Goal: Task Accomplishment & Management: Complete application form

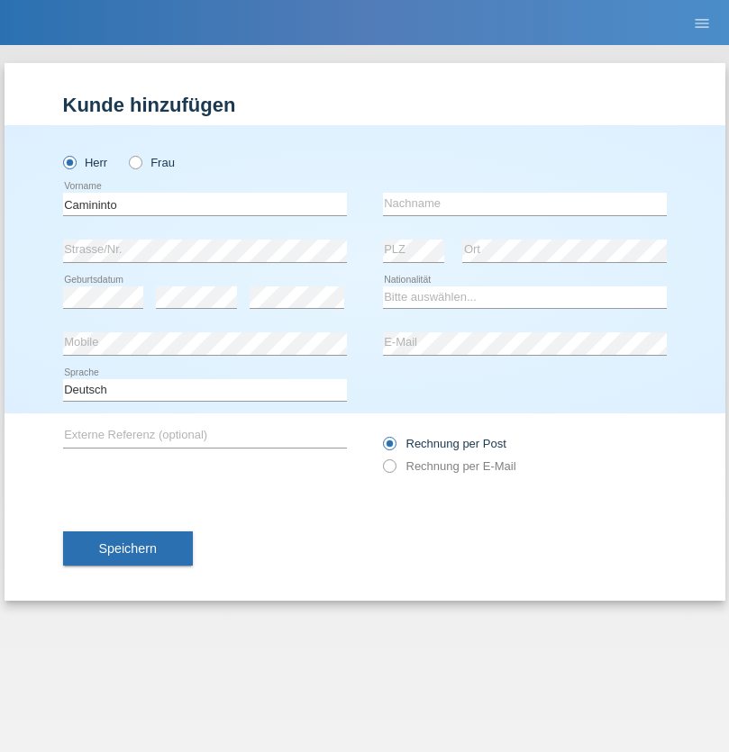
type input "Camininto"
click at [524, 204] on input "text" at bounding box center [525, 204] width 284 height 23
type input "Plamena"
select select "BG"
select select "C"
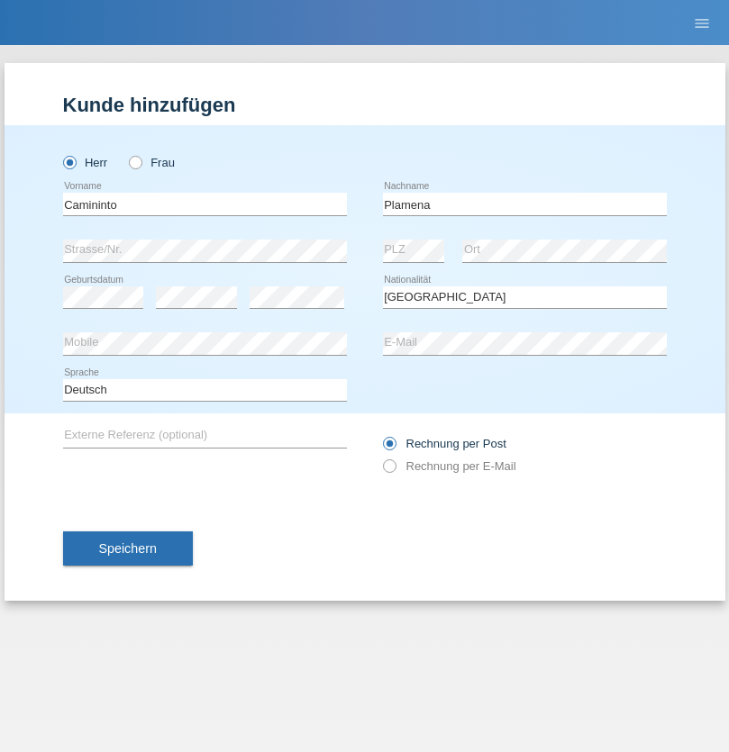
select select "26"
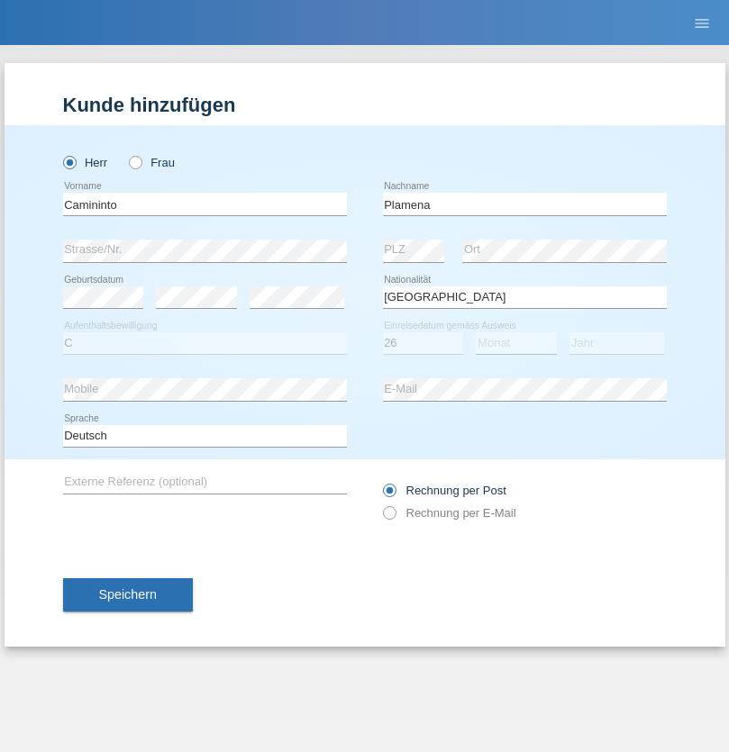
select select "06"
select select "2011"
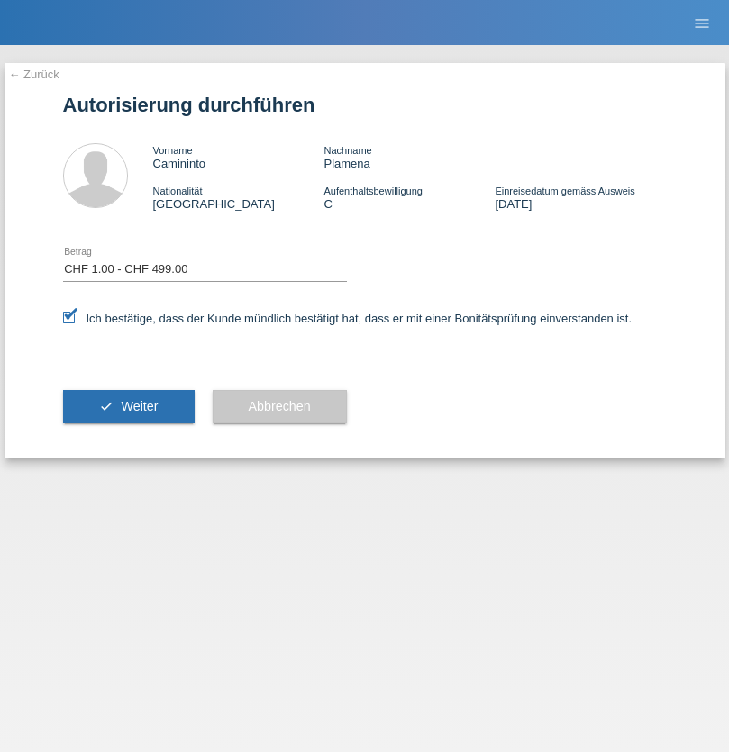
select select "1"
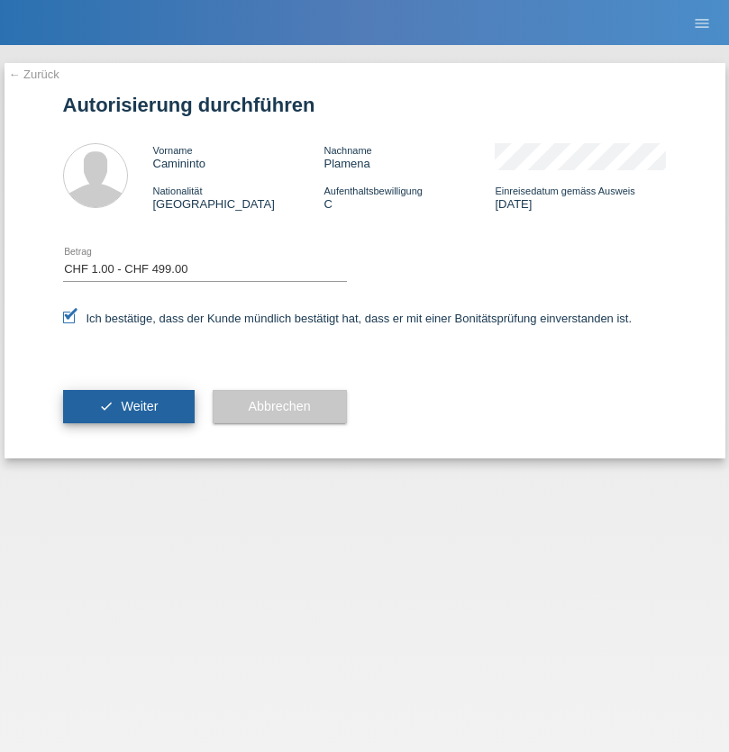
click at [128, 406] on span "Weiter" at bounding box center [139, 406] width 37 height 14
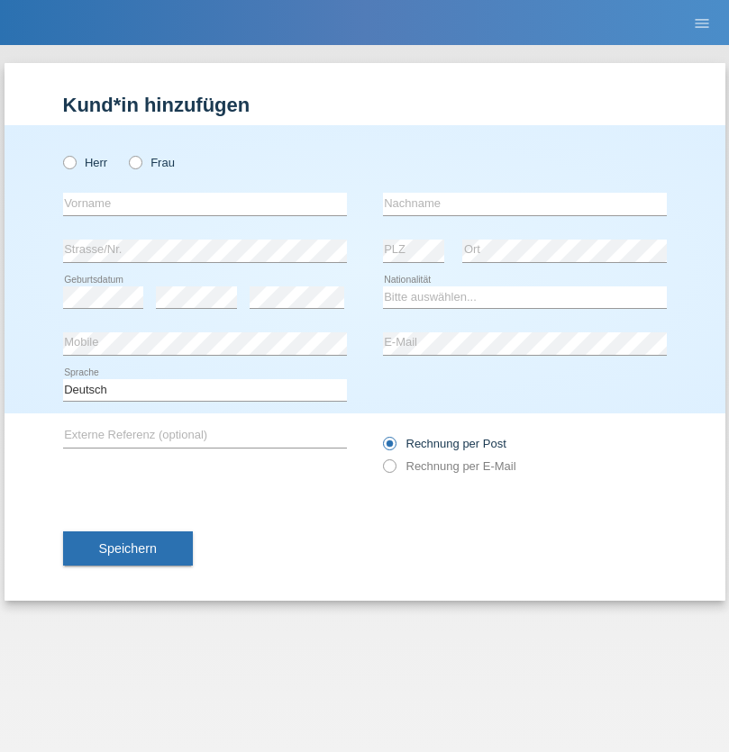
radio input "true"
click at [204, 204] on input "text" at bounding box center [205, 204] width 284 height 23
type input "Perla"
click at [524, 204] on input "text" at bounding box center [525, 204] width 284 height 23
type input "Medina"
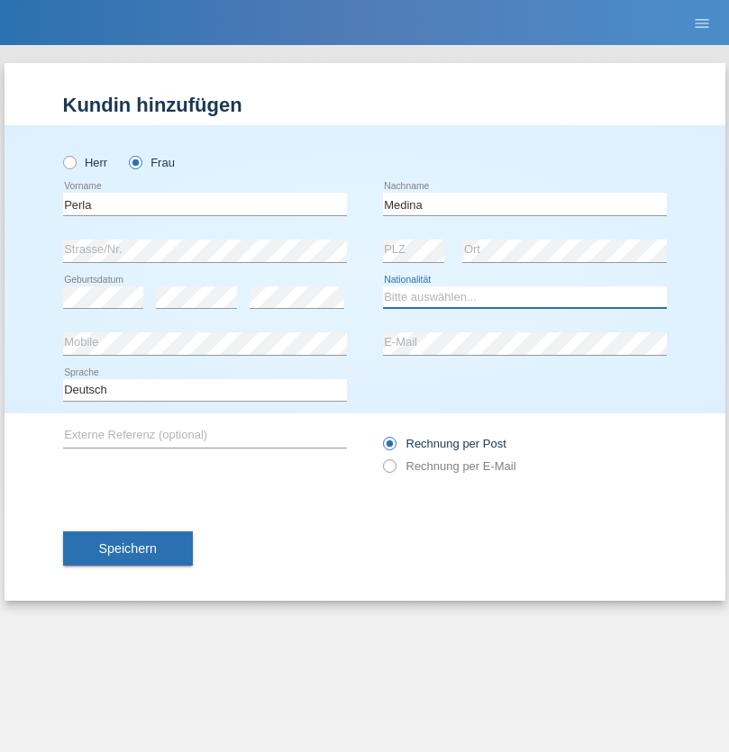
select select "PY"
select select "C"
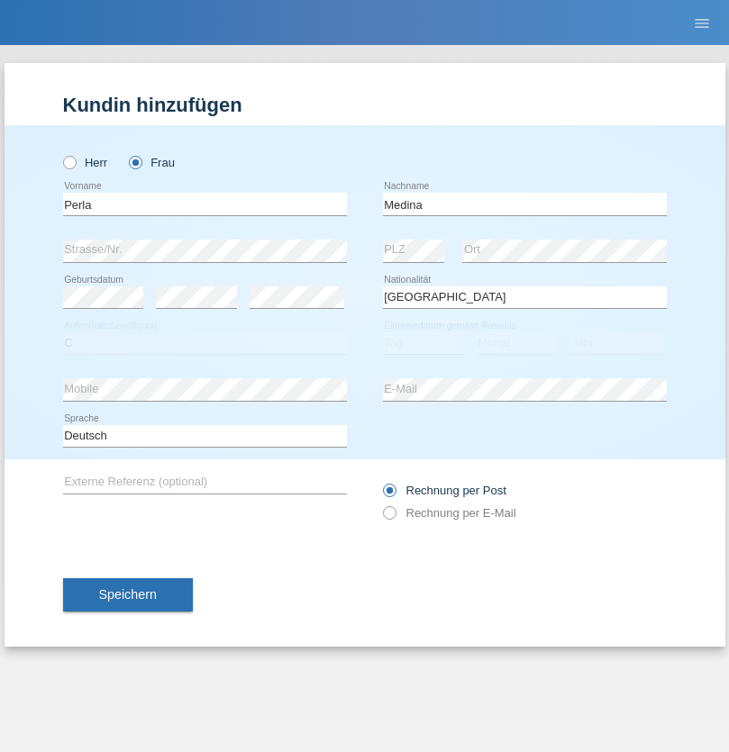
select select "27"
select select "03"
select select "1985"
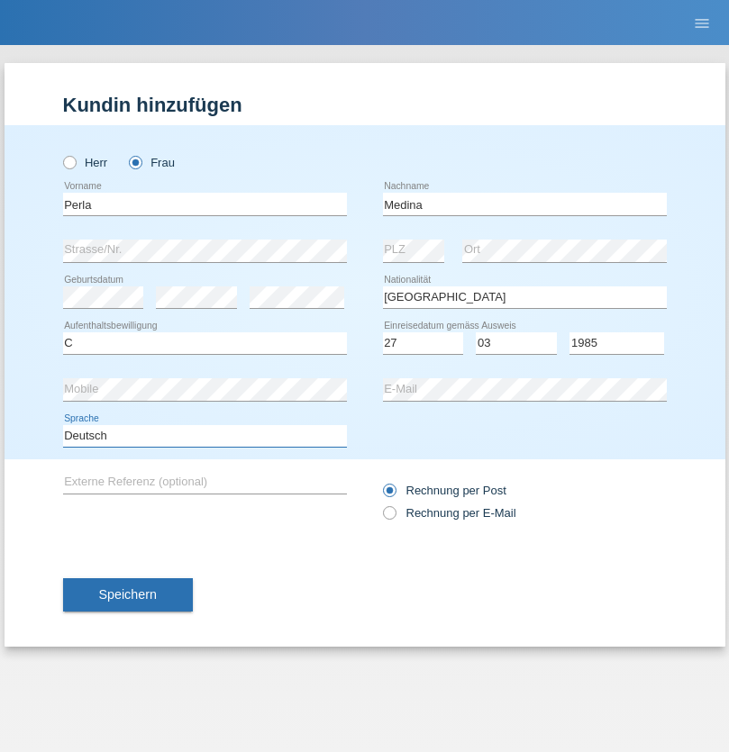
select select "en"
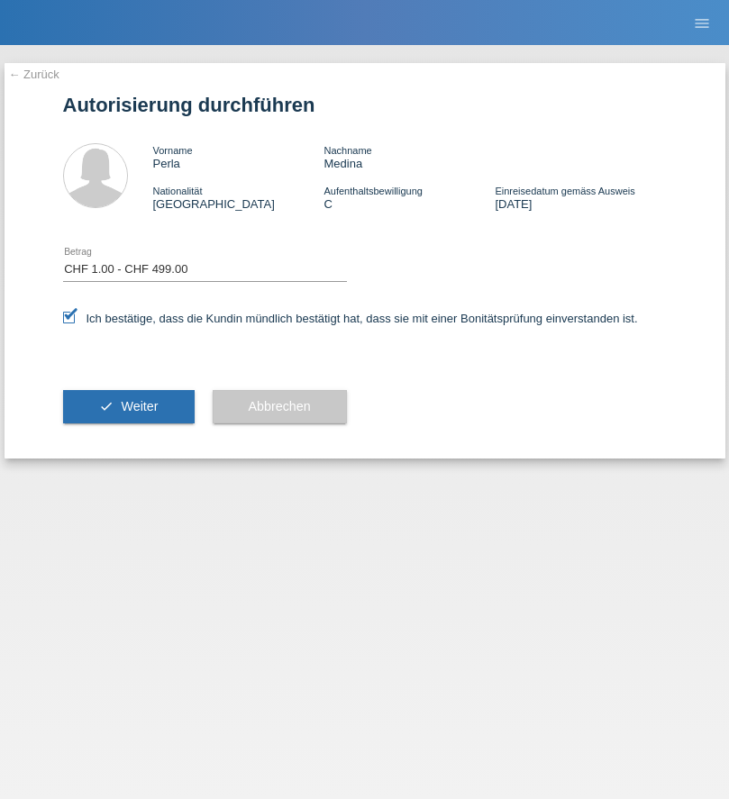
select select "1"
click at [128, 406] on span "Weiter" at bounding box center [139, 406] width 37 height 14
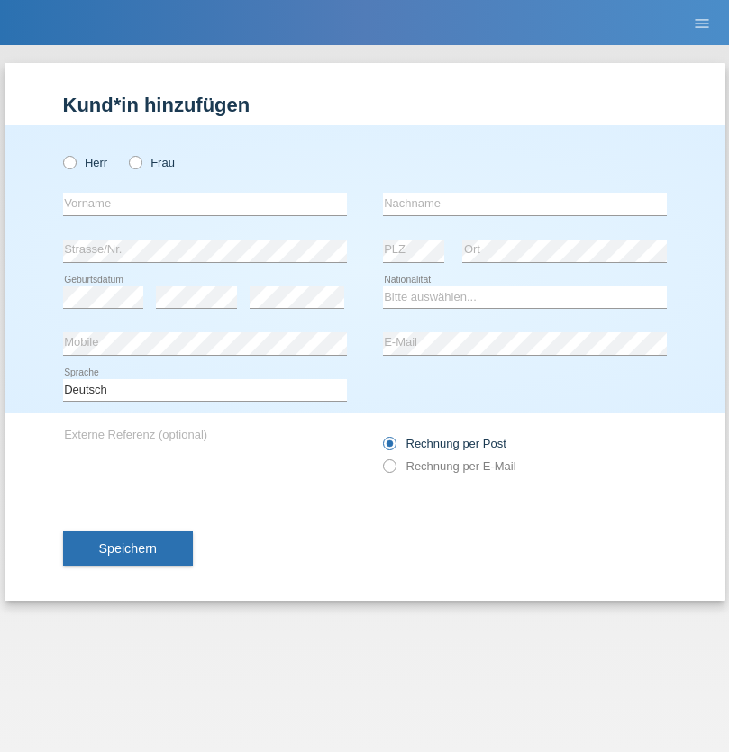
radio input "true"
click at [204, 204] on input "text" at bounding box center [205, 204] width 284 height 23
type input "Goekhan"
click at [524, 204] on input "text" at bounding box center [525, 204] width 284 height 23
type input "Akarsu"
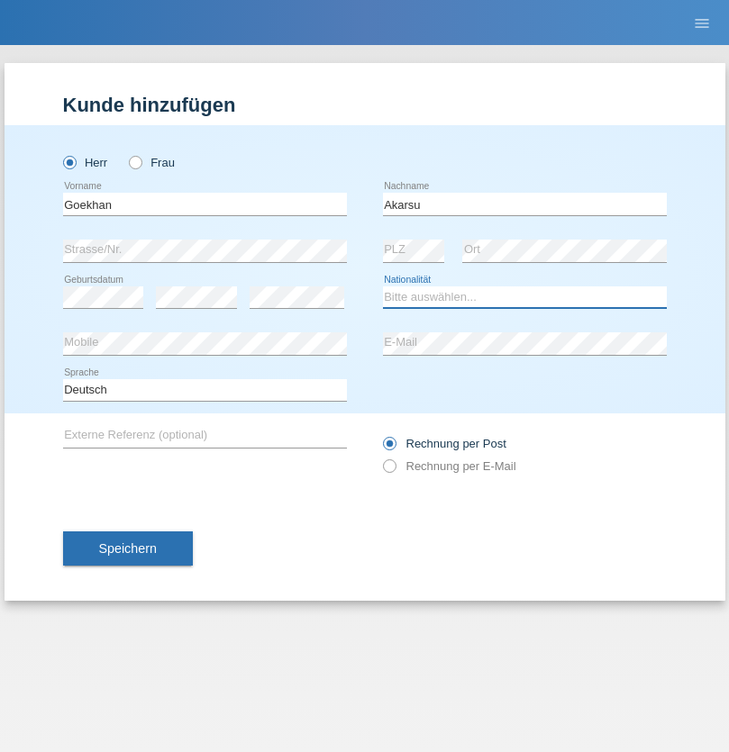
select select "AT"
select select "C"
select select "01"
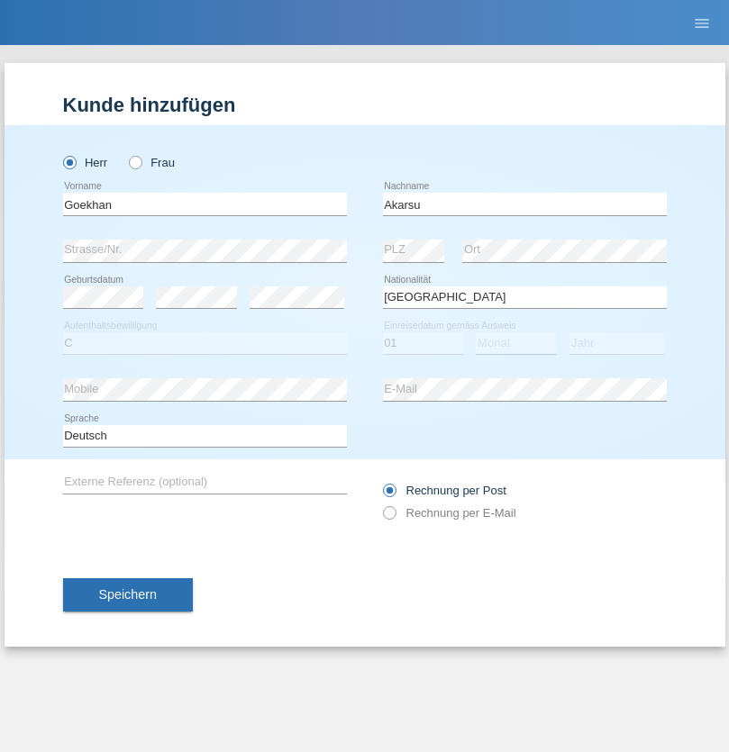
select select "05"
select select "2021"
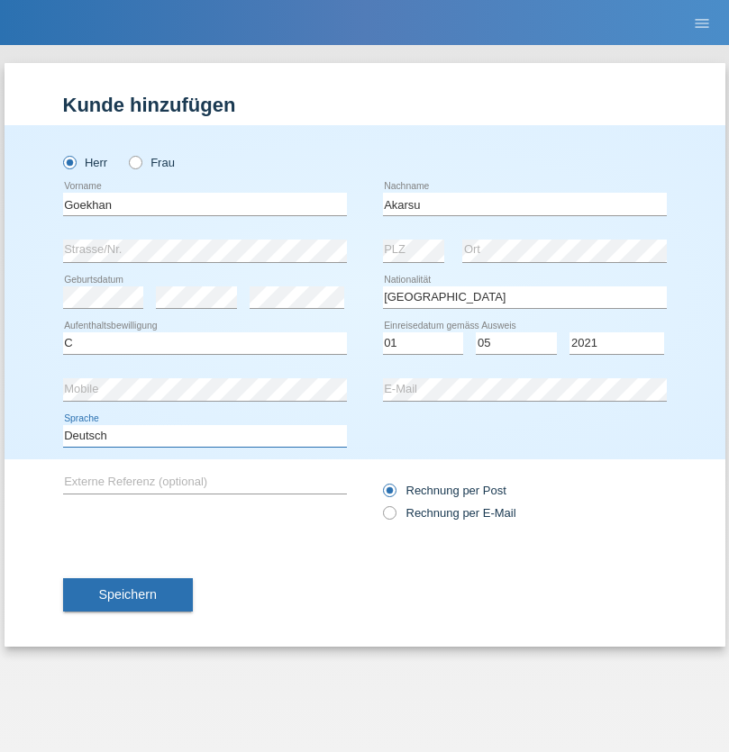
select select "en"
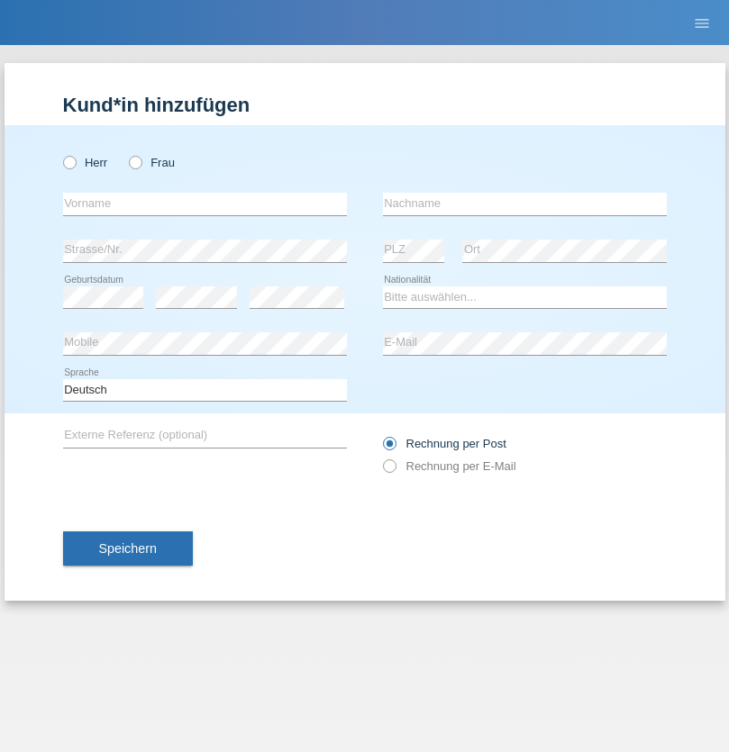
radio input "true"
click at [204, 204] on input "text" at bounding box center [205, 204] width 284 height 23
type input "Daniele"
click at [524, 204] on input "text" at bounding box center [525, 204] width 284 height 23
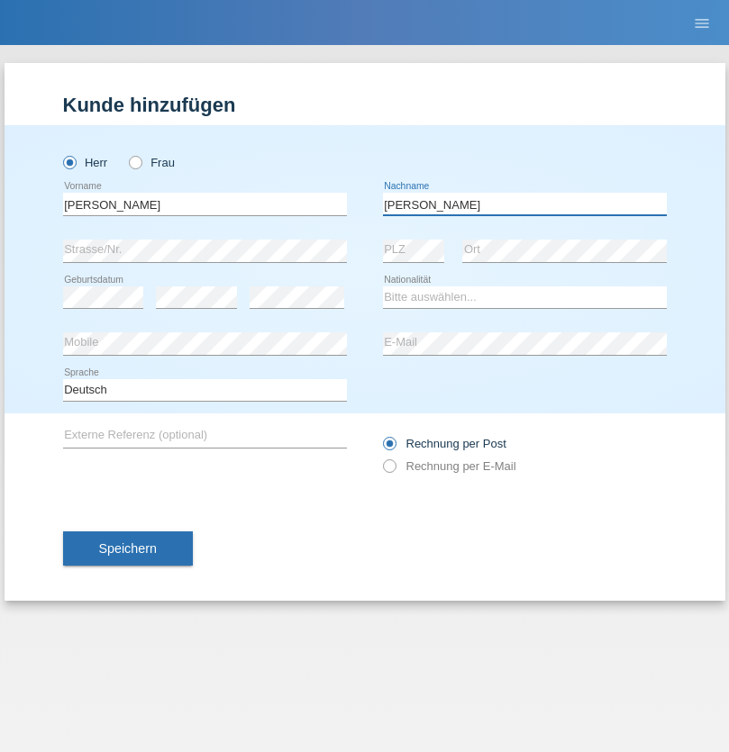
type input "Daniele"
select select "IT"
select select "C"
select select "22"
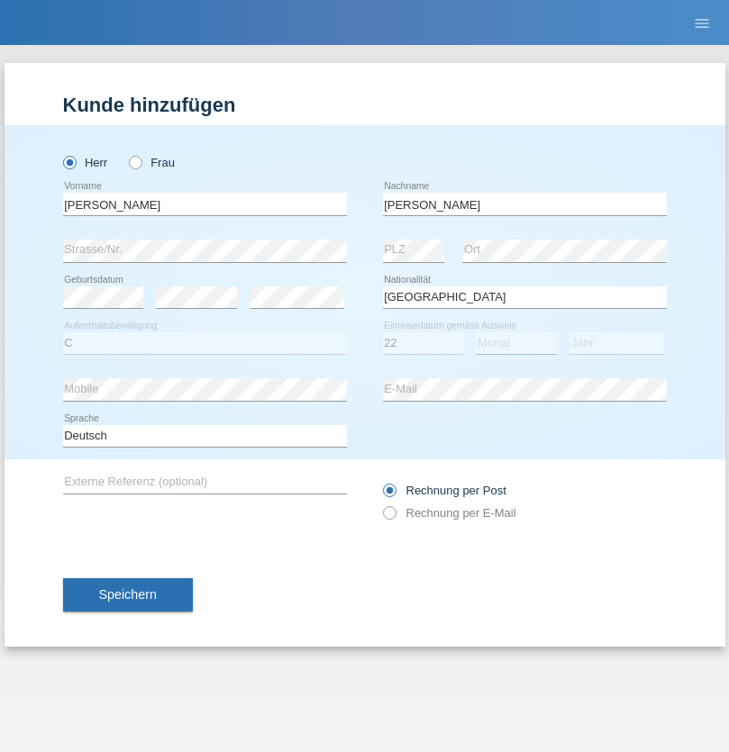
select select "06"
select select "1964"
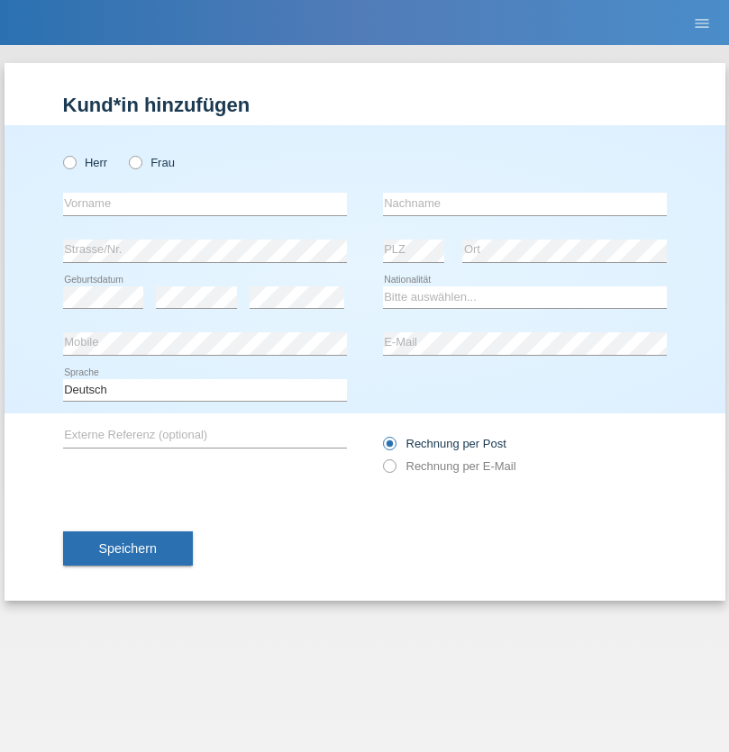
radio input "true"
click at [204, 204] on input "text" at bounding box center [205, 204] width 284 height 23
type input "[DATE]"
click at [524, 204] on input "text" at bounding box center [525, 204] width 284 height 23
type input "Alessio"
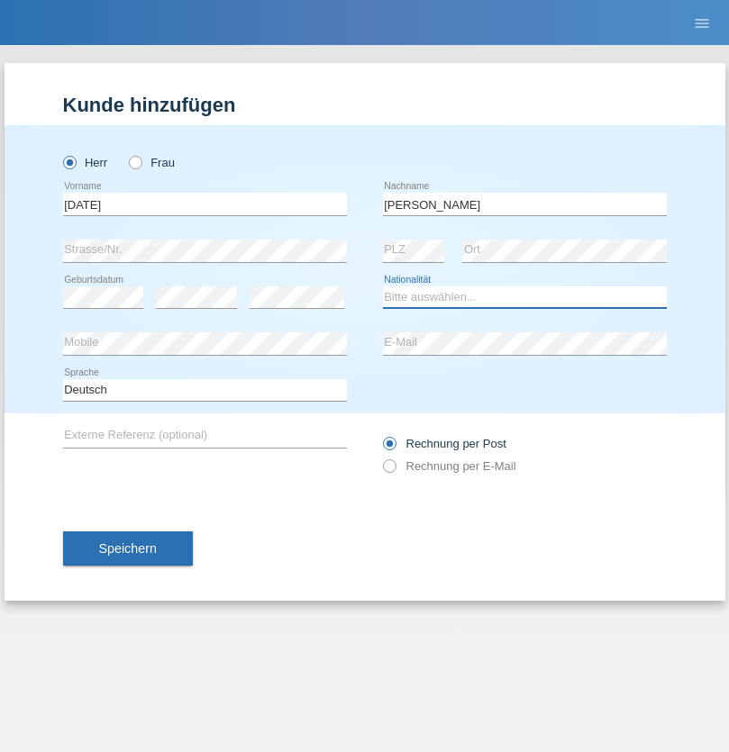
select select "IT"
select select "C"
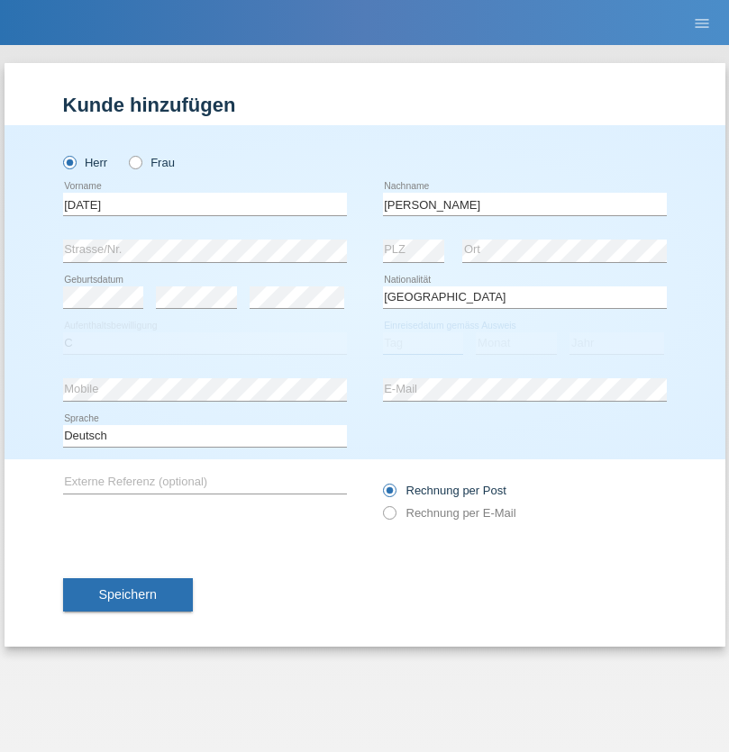
select select "01"
select select "05"
select select "2021"
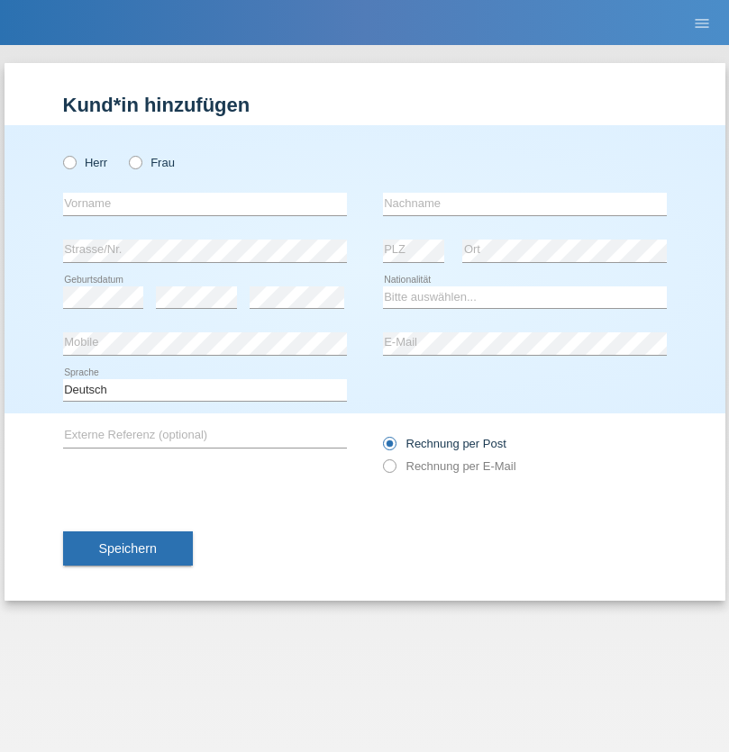
radio input "true"
click at [204, 204] on input "text" at bounding box center [205, 204] width 284 height 23
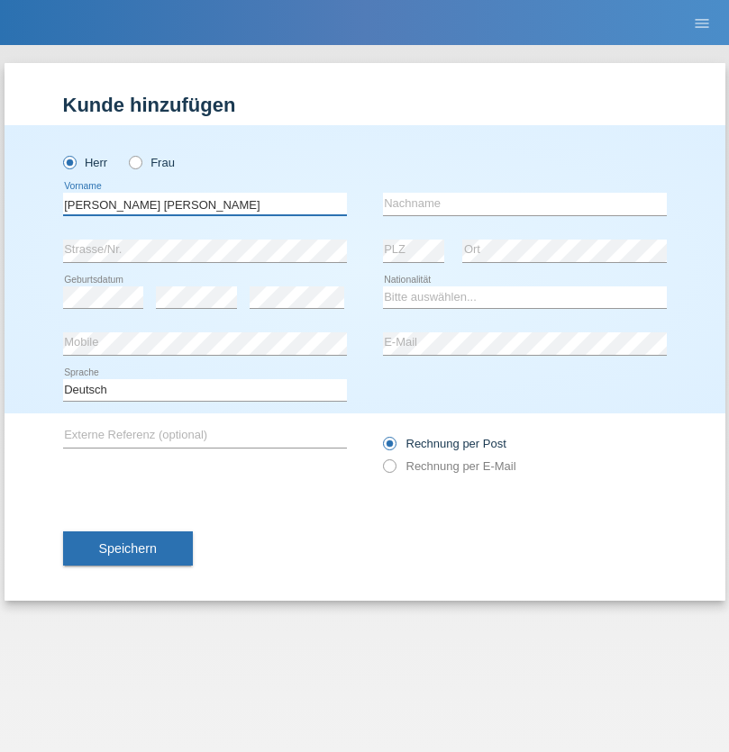
type input "Claudiu Marian"
click at [524, 204] on input "text" at bounding box center [525, 204] width 284 height 23
type input "Cislariu"
select select "CH"
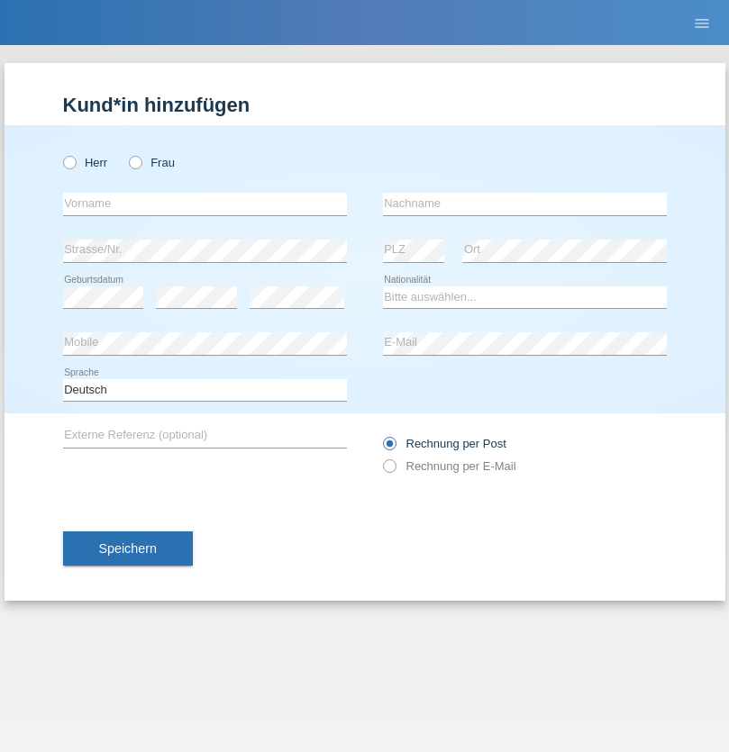
radio input "true"
select select "CH"
radio input "true"
click at [204, 204] on input "text" at bounding box center [205, 204] width 284 height 23
type input "Zsolt"
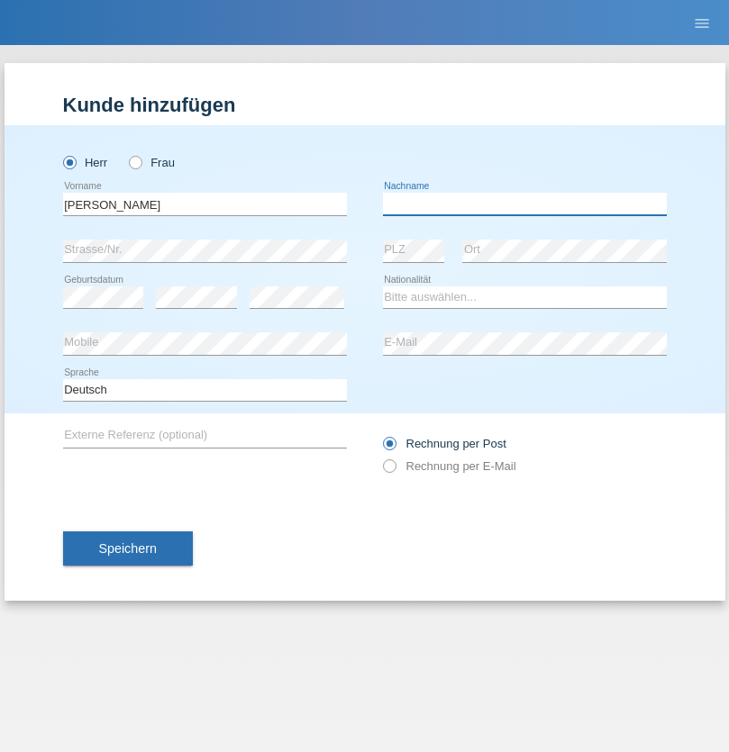
click at [524, 204] on input "text" at bounding box center [525, 204] width 284 height 23
type input "Kappelmayer"
select select "MG"
select select "C"
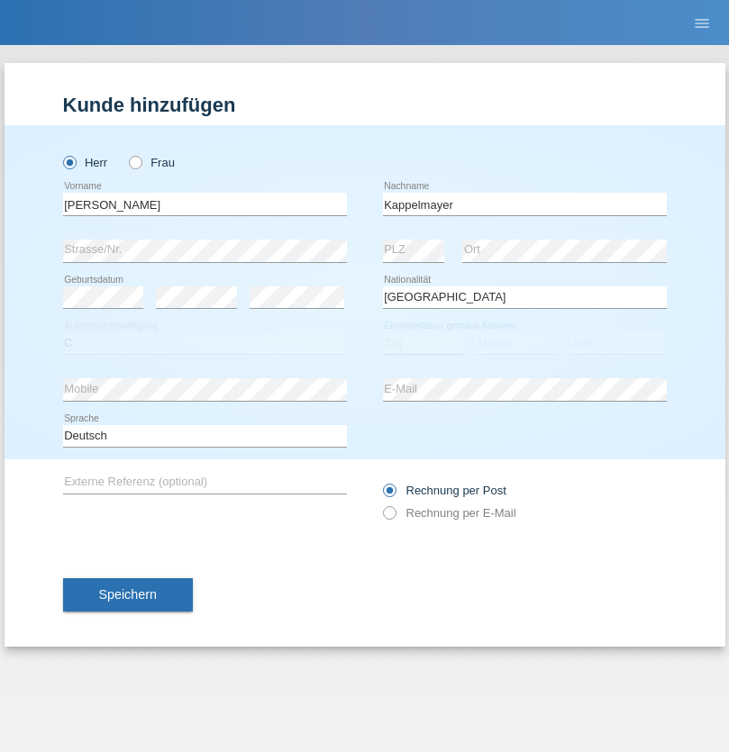
select select "31"
select select "08"
select select "2021"
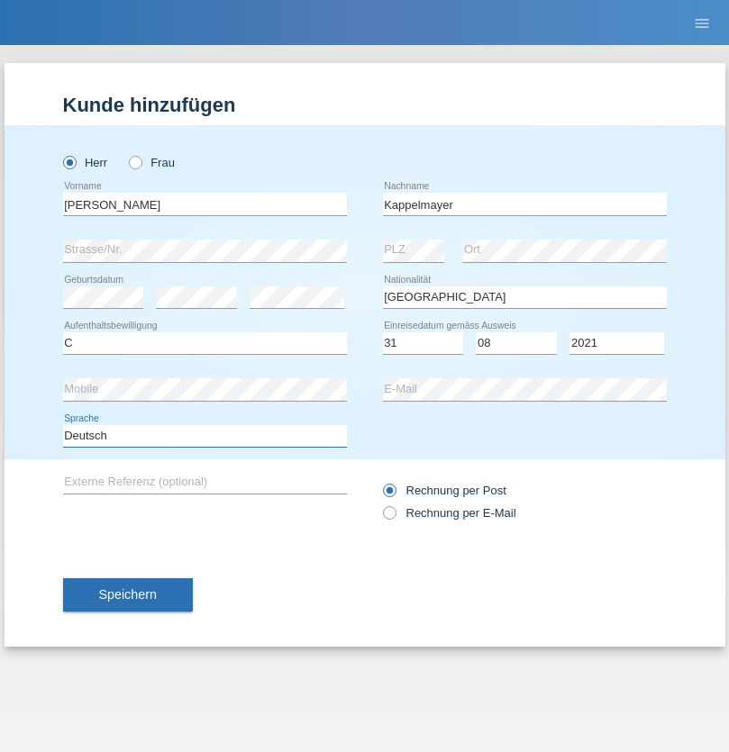
select select "en"
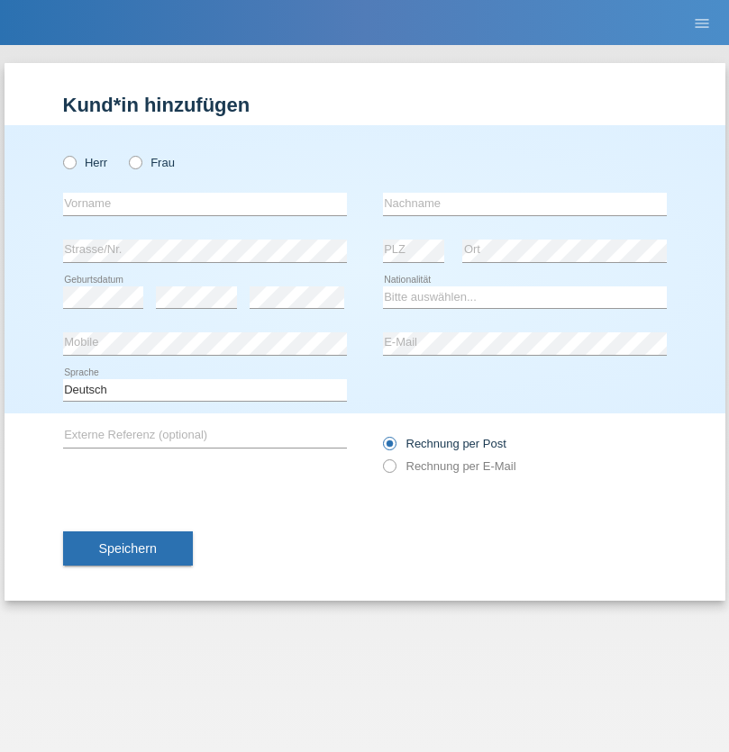
radio input "true"
click at [204, 204] on input "text" at bounding box center [205, 204] width 284 height 23
type input "firat"
click at [524, 204] on input "text" at bounding box center [525, 204] width 284 height 23
type input "kara"
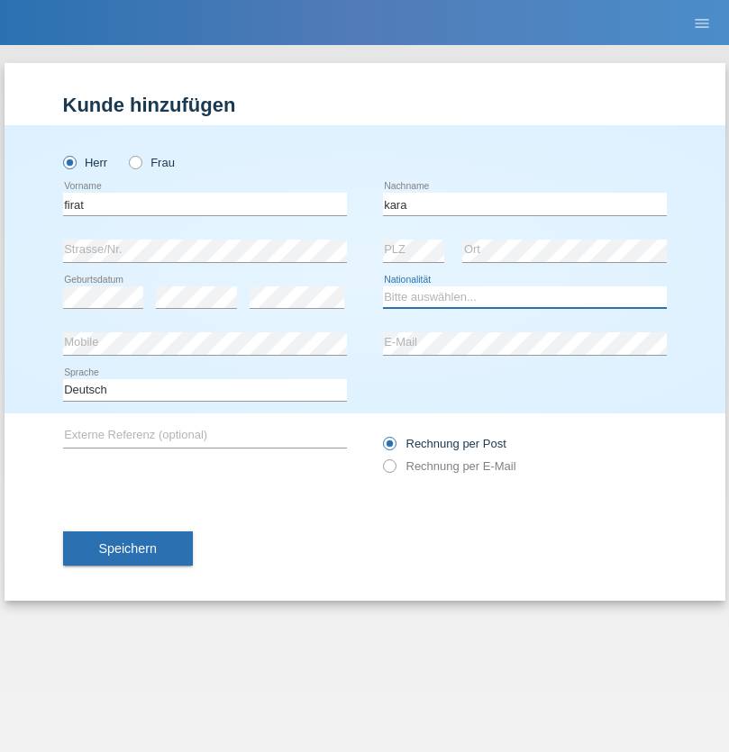
select select "CH"
radio input "true"
click at [204, 204] on input "text" at bounding box center [205, 204] width 284 height 23
type input "Jean Panda"
click at [524, 204] on input "text" at bounding box center [525, 204] width 284 height 23
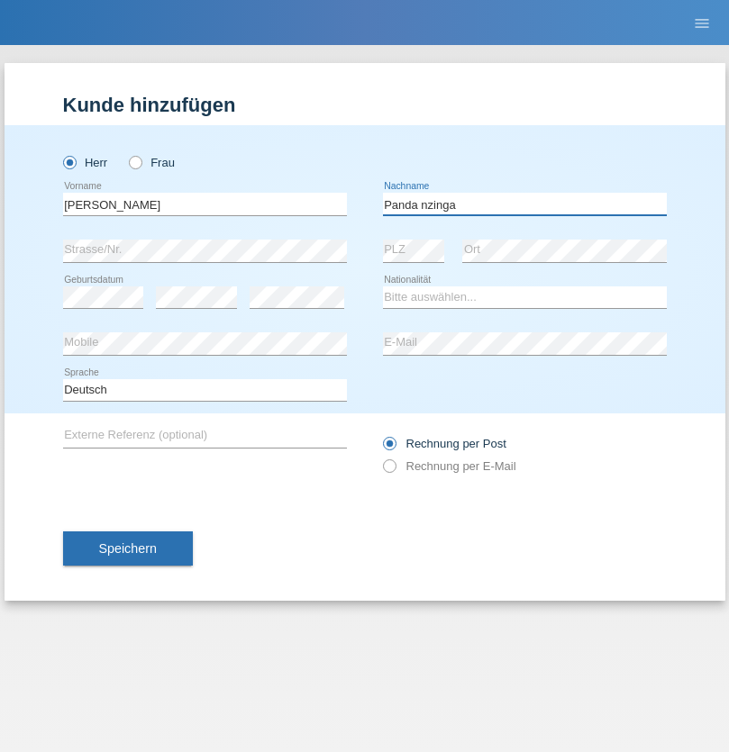
type input "Panda nzinga"
select select "MN"
select select "C"
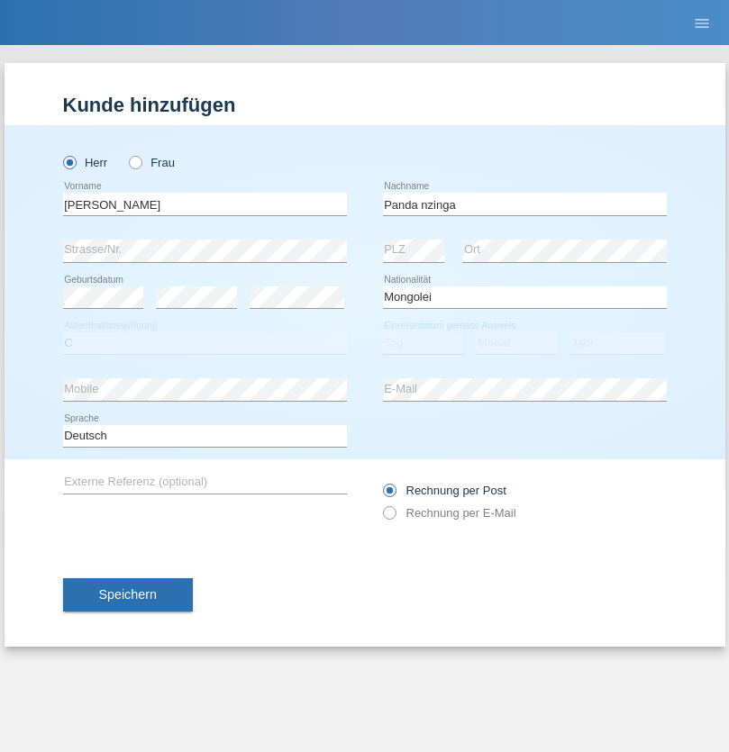
select select "28"
select select "11"
select select "2001"
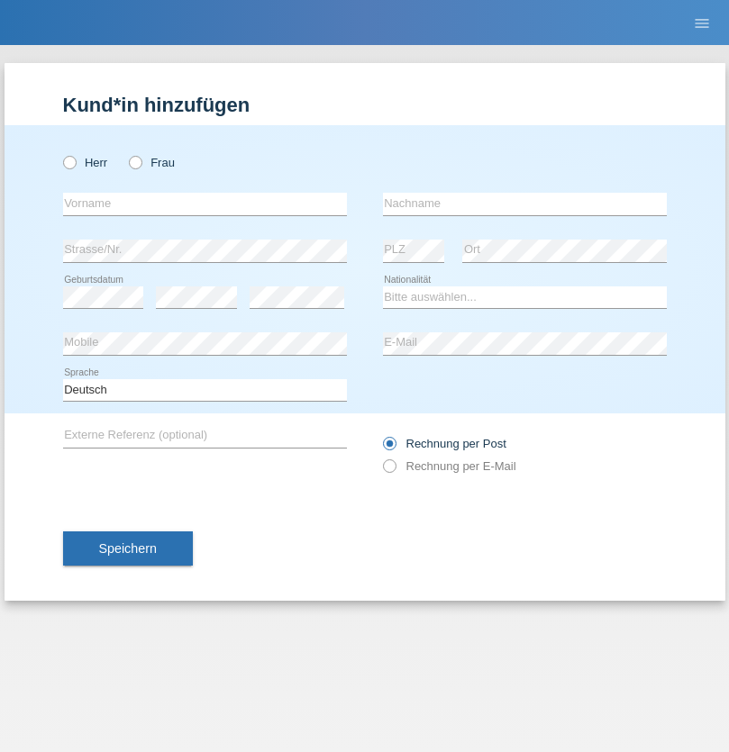
radio input "true"
select select "HU"
select select "C"
select select "30"
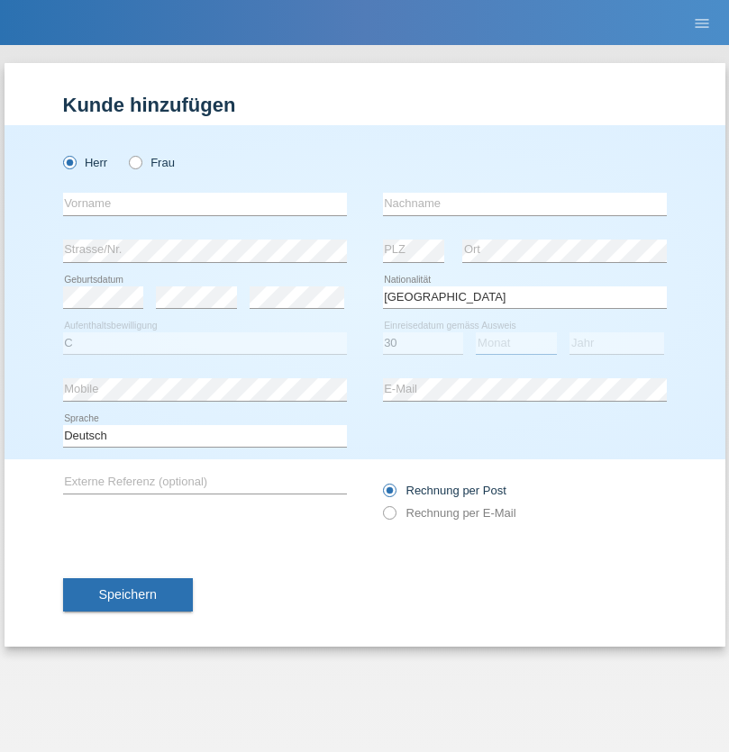
select select "10"
select select "2021"
